Goal: Register for event/course

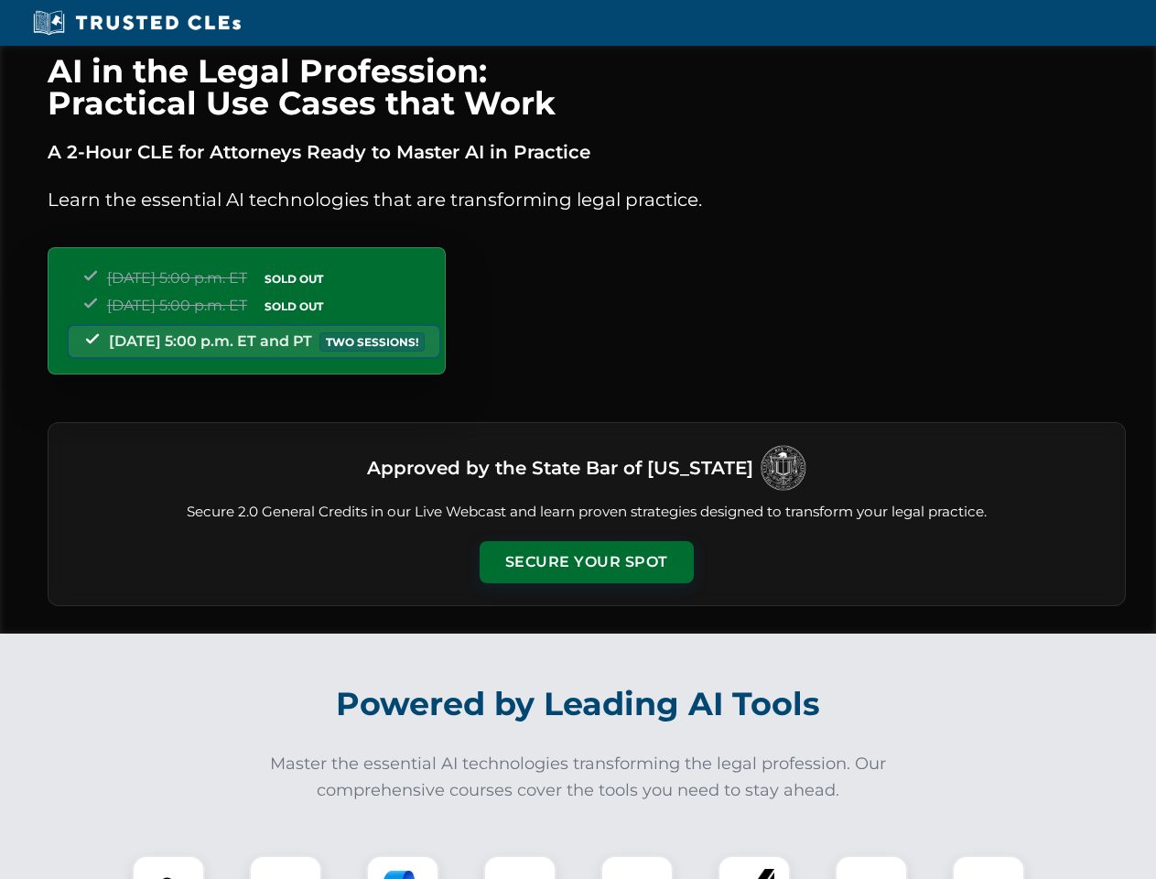
click at [586, 562] on button "Secure Your Spot" at bounding box center [587, 562] width 214 height 42
click at [168, 867] on img at bounding box center [168, 891] width 53 height 53
